Goal: Task Accomplishment & Management: Use online tool/utility

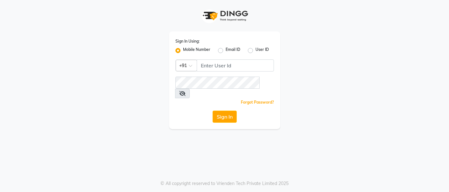
click at [216, 67] on input "Username" at bounding box center [235, 65] width 77 height 12
type input "8097678358"
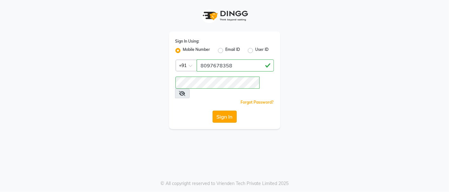
click at [236, 111] on button "Sign In" at bounding box center [225, 117] width 24 height 12
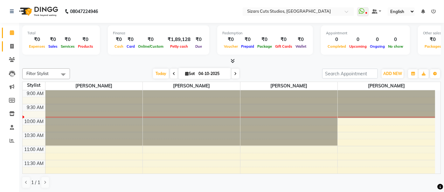
click at [11, 46] on icon at bounding box center [11, 46] width 3 height 5
select select "5579"
select select "service"
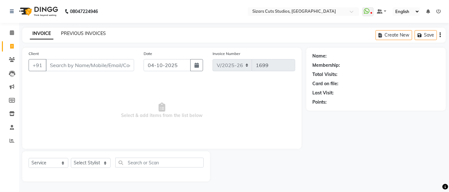
click at [76, 34] on link "PREVIOUS INVOICES" at bounding box center [83, 34] width 45 height 6
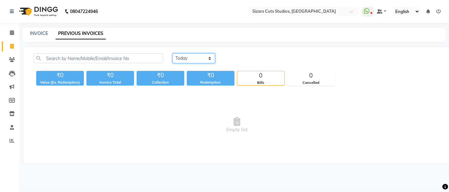
click at [190, 59] on select "[DATE] [DATE] Custom Range" at bounding box center [194, 58] width 43 height 10
select select "yesterday"
click at [173, 53] on select "[DATE] [DATE] Custom Range" at bounding box center [194, 58] width 43 height 10
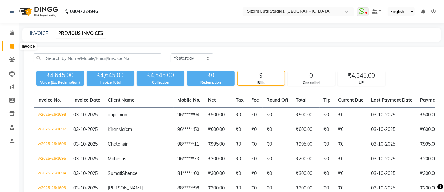
click at [13, 47] on icon at bounding box center [11, 46] width 3 height 5
select select "5579"
select select "service"
